Goal: Check status

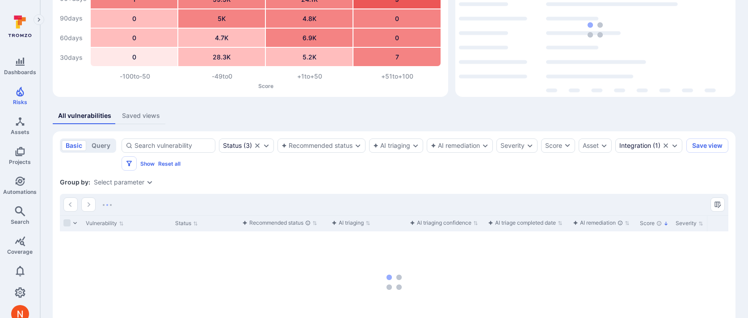
scroll to position [76, 0]
